Goal: Find contact information: Find contact information

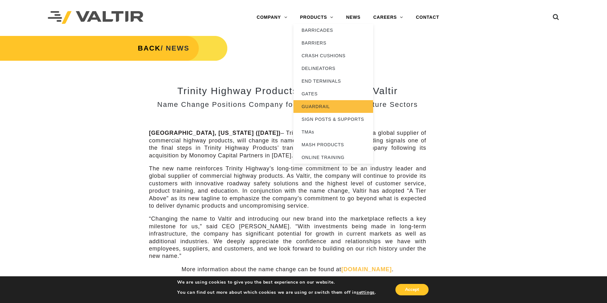
click at [320, 108] on link "GUARDRAIL" at bounding box center [333, 106] width 80 height 13
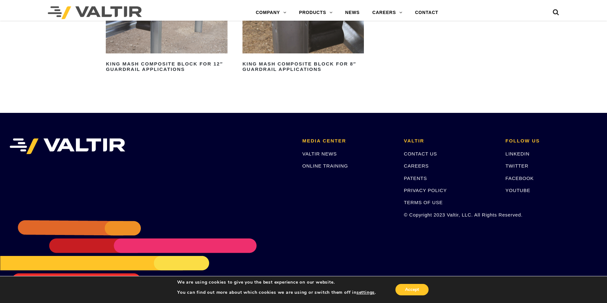
scroll to position [723, 0]
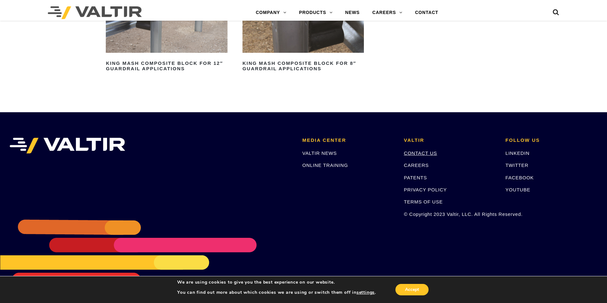
click at [417, 153] on link "CONTACT US" at bounding box center [420, 153] width 33 height 5
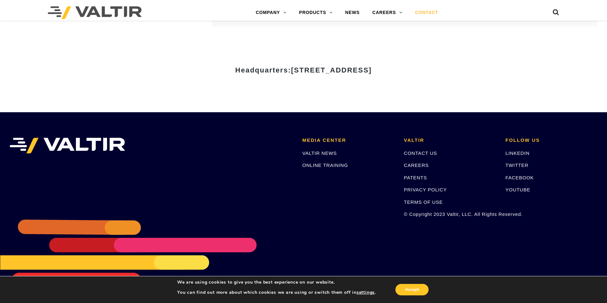
scroll to position [746, 0]
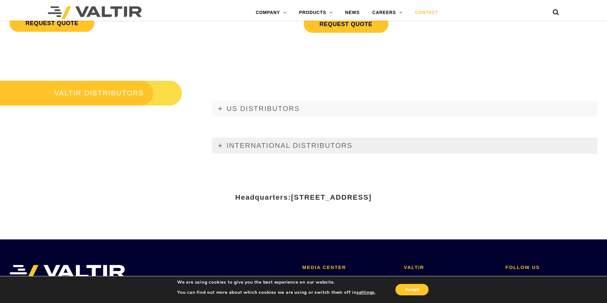
click at [222, 146] on link "INTERNATIONAL DISTRIBUTORS" at bounding box center [404, 146] width 385 height 16
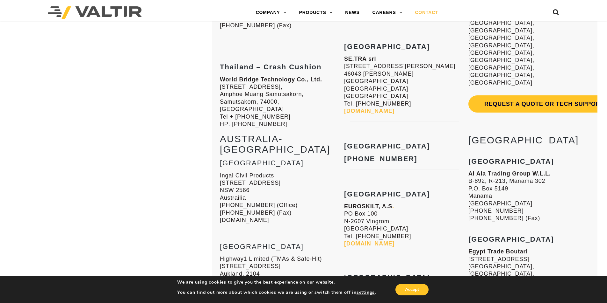
scroll to position [1811, 0]
